Goal: Navigation & Orientation: Find specific page/section

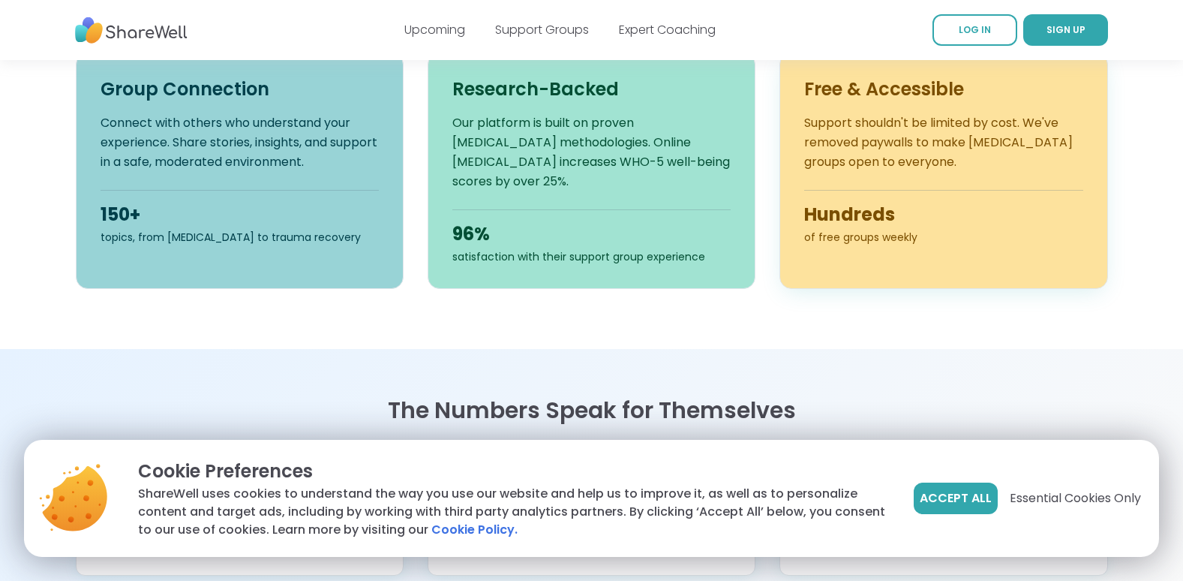
scroll to position [600, 0]
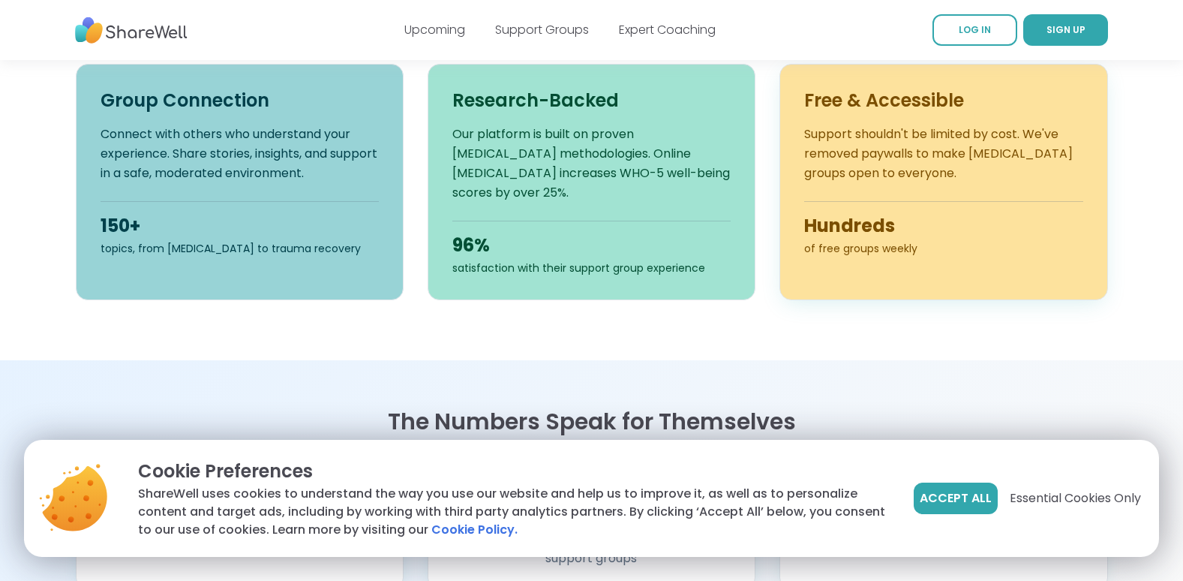
click at [857, 232] on div "Hundreds" at bounding box center [943, 226] width 278 height 24
click at [873, 104] on h3 "Free & Accessible" at bounding box center [943, 101] width 278 height 24
click at [545, 29] on link "Support Groups" at bounding box center [542, 29] width 94 height 17
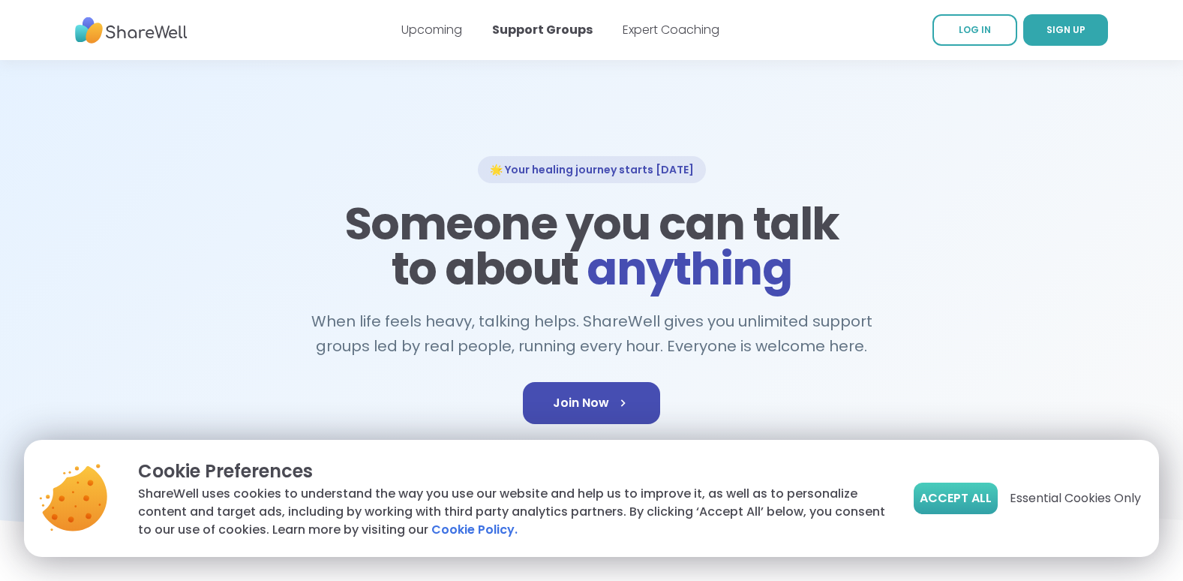
click at [959, 488] on button "Accept All" at bounding box center [956, 498] width 84 height 32
